Goal: Task Accomplishment & Management: Manage account settings

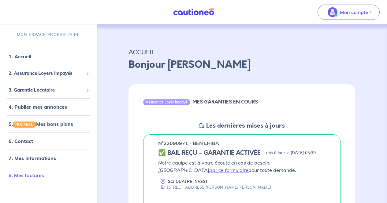
click at [44, 173] on link "8. Mes factures" at bounding box center [26, 176] width 35 height 6
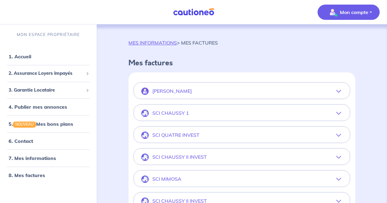
click at [241, 114] on button "SCI CHAUSSY 1" at bounding box center [242, 113] width 216 height 15
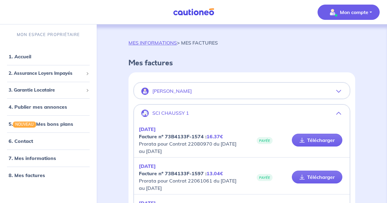
click at [335, 115] on button "SCI CHAUSSY 1" at bounding box center [242, 113] width 216 height 15
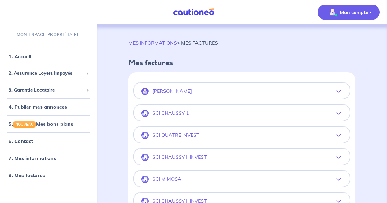
click at [341, 137] on button "SCI QUATRE INVEST" at bounding box center [242, 135] width 216 height 15
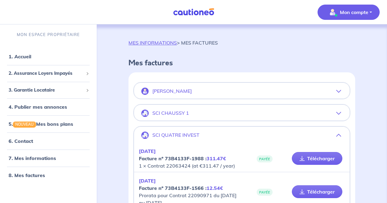
click at [341, 137] on button "SCI QUATRE INVEST" at bounding box center [242, 135] width 216 height 15
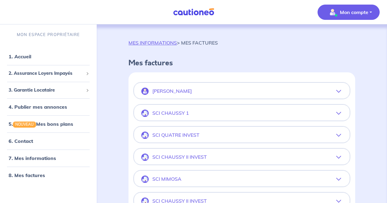
click at [342, 156] on button "SCI CHAUSSY II INVEST" at bounding box center [242, 157] width 216 height 15
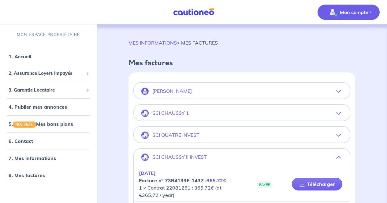
click at [342, 156] on button "SCI CHAUSSY II INVEST" at bounding box center [242, 157] width 216 height 15
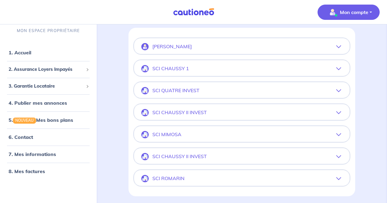
scroll to position [45, 0]
click at [341, 155] on icon "button" at bounding box center [338, 156] width 5 height 5
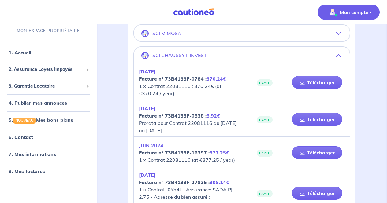
scroll to position [255, 0]
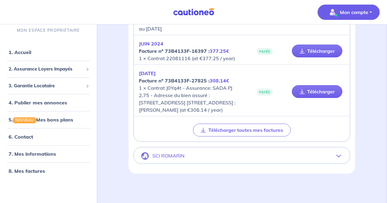
click at [336, 154] on icon "button" at bounding box center [338, 156] width 5 height 5
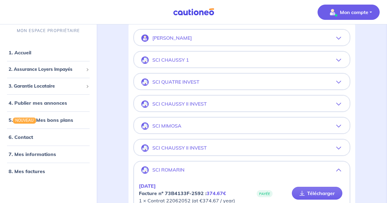
scroll to position [47, 0]
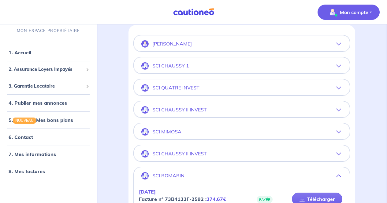
click at [211, 153] on button "SCI CHAUSSY II INVEST" at bounding box center [242, 154] width 216 height 15
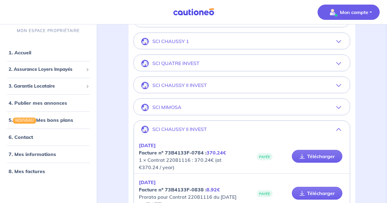
scroll to position [70, 0]
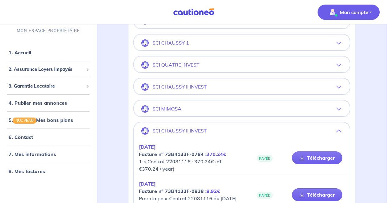
click at [263, 110] on button "SCI MIMOSA" at bounding box center [242, 109] width 216 height 15
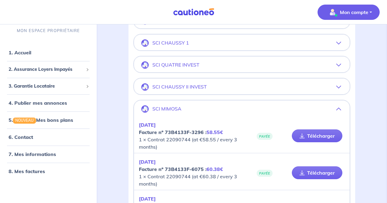
click at [263, 110] on button "SCI MIMOSA" at bounding box center [242, 109] width 216 height 15
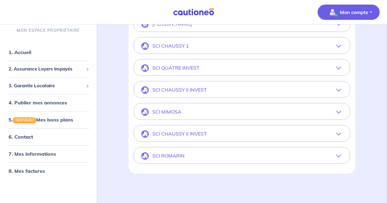
scroll to position [67, 0]
click at [263, 110] on button "SCI MIMOSA" at bounding box center [242, 112] width 216 height 15
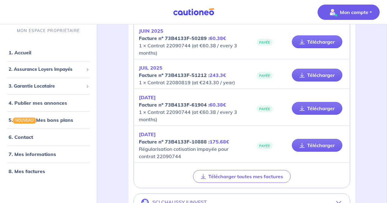
scroll to position [550, 0]
click at [305, 143] on link "Télécharger" at bounding box center [317, 145] width 50 height 13
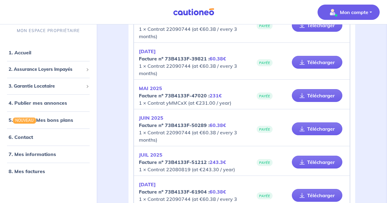
scroll to position [587, 0]
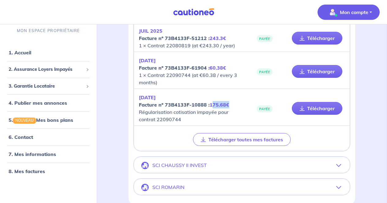
drag, startPoint x: 211, startPoint y: 105, endPoint x: 228, endPoint y: 104, distance: 16.9
click at [228, 104] on p "[DATE] Facture nº 73B4133F-10888 : 175.68€ Régularisation cotisation impayée po…" at bounding box center [190, 108] width 103 height 29
click at [239, 114] on p "[DATE] Facture nº 73B4133F-10888 : 175.68€ Régularisation cotisation impayée po…" at bounding box center [190, 108] width 103 height 29
drag, startPoint x: 209, startPoint y: 104, endPoint x: 238, endPoint y: 108, distance: 29.6
click at [238, 108] on p "[DATE] Facture nº 73B4133F-10888 : 175.68€ Régularisation cotisation impayée po…" at bounding box center [190, 108] width 103 height 29
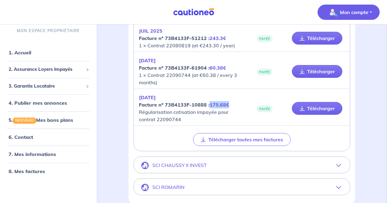
click at [238, 108] on p "[DATE] Facture nº 73B4133F-10888 : 175.68€ Régularisation cotisation impayée po…" at bounding box center [190, 108] width 103 height 29
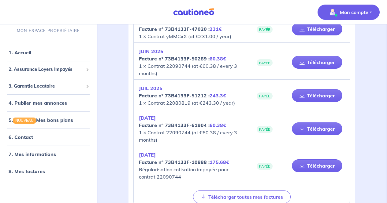
scroll to position [618, 0]
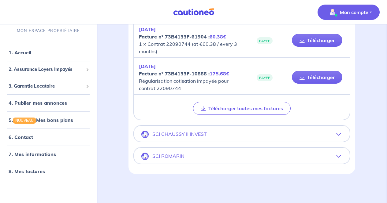
click at [229, 70] on p "[DATE] Facture nº 73B4133F-10888 : 175.68€ Régularisation cotisation impayée po…" at bounding box center [190, 77] width 103 height 29
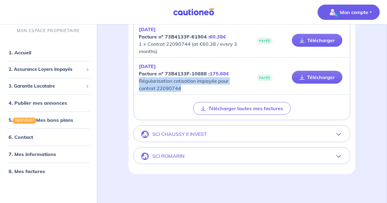
drag, startPoint x: 189, startPoint y: 86, endPoint x: 133, endPoint y: 84, distance: 56.3
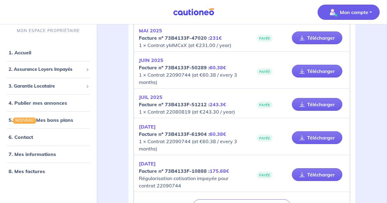
scroll to position [530, 0]
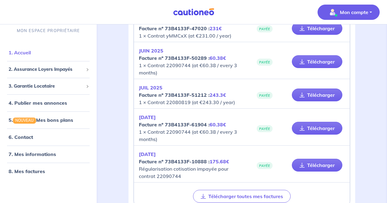
click at [29, 50] on link "1. Accueil" at bounding box center [20, 53] width 22 height 6
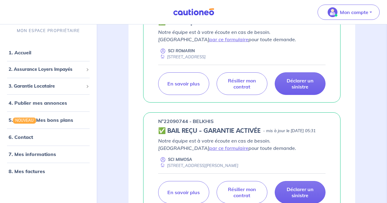
scroll to position [248, 0]
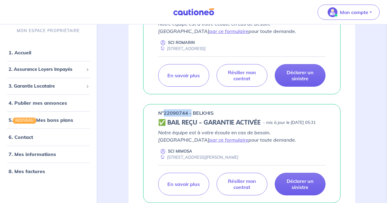
drag, startPoint x: 164, startPoint y: 128, endPoint x: 190, endPoint y: 127, distance: 26.0
click at [190, 117] on p "n°22090744 - BELKHIS" at bounding box center [185, 113] width 55 height 7
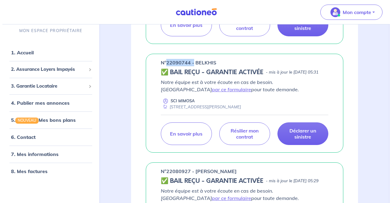
scroll to position [298, 0]
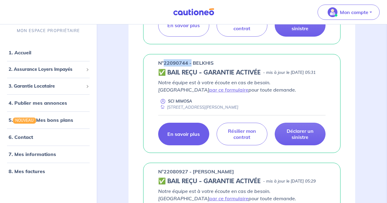
click at [183, 137] on p "En savoir plus" at bounding box center [183, 134] width 32 height 6
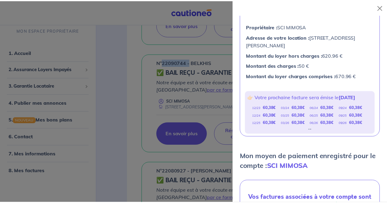
scroll to position [41, 0]
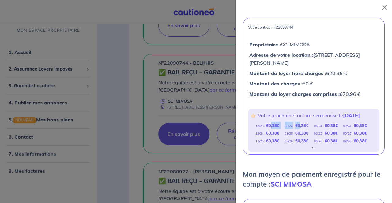
drag, startPoint x: 270, startPoint y: 125, endPoint x: 298, endPoint y: 123, distance: 27.9
click at [298, 123] on div "12/23 60,38 € 03/24 60,38 € 06/24 60,38 € 09/24 60,38 € 12/24 60,38 € 03/25 60,…" at bounding box center [313, 134] width 126 height 25
click at [297, 129] on div "03/24 60,38 €" at bounding box center [298, 126] width 29 height 8
drag, startPoint x: 340, startPoint y: 117, endPoint x: 369, endPoint y: 118, distance: 29.4
click at [369, 118] on p "👉🏻 Votre prochaine facture sera émise le [DATE]" at bounding box center [313, 116] width 126 height 8
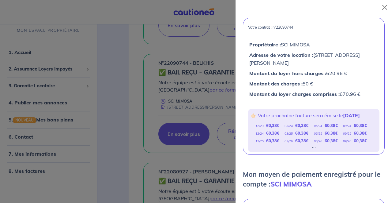
click at [327, 128] on strong "60,38 €" at bounding box center [330, 125] width 13 height 5
click at [220, 122] on div at bounding box center [196, 101] width 392 height 203
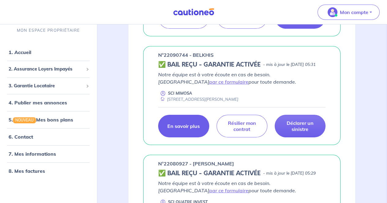
scroll to position [303, 0]
